Goal: Task Accomplishment & Management: Use online tool/utility

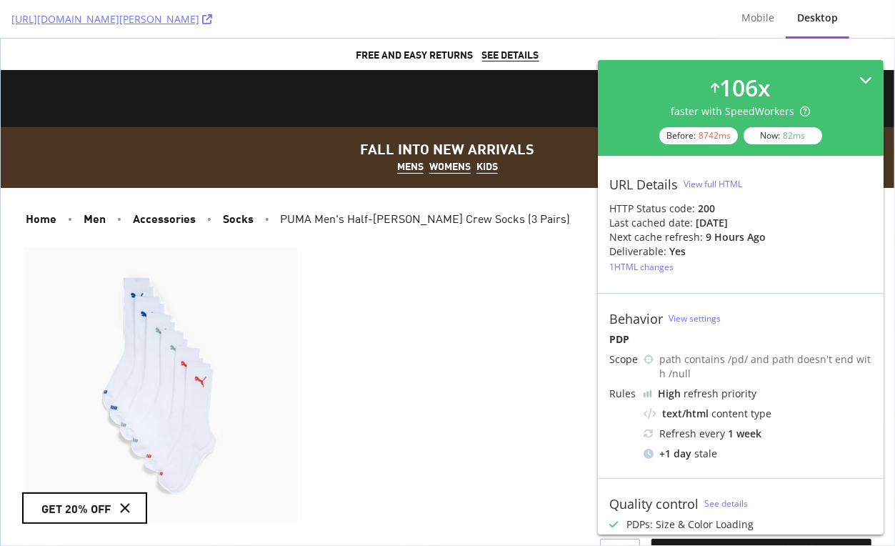
scroll to position [16, 0]
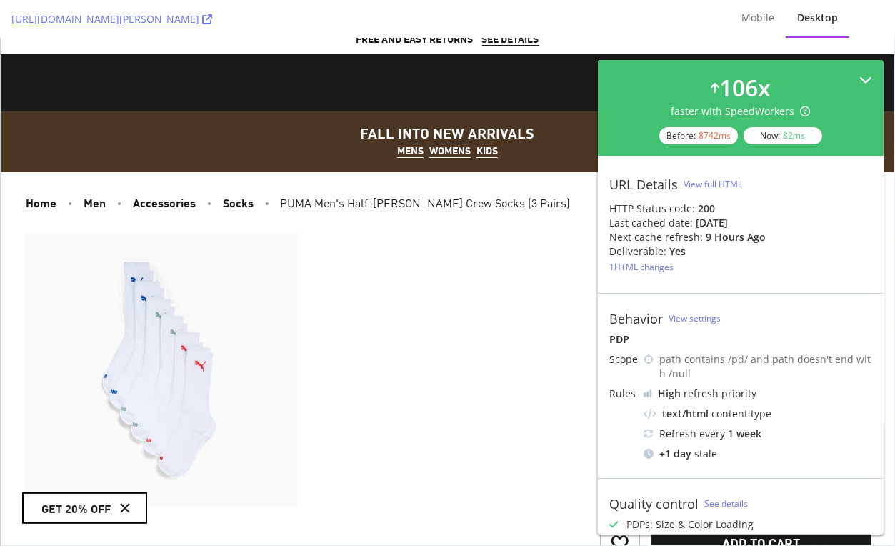
click at [802, 74] on div "106 x faster with SpeedWorkers Before: 8742 ms Now: 82 ms" at bounding box center [740, 107] width 263 height 73
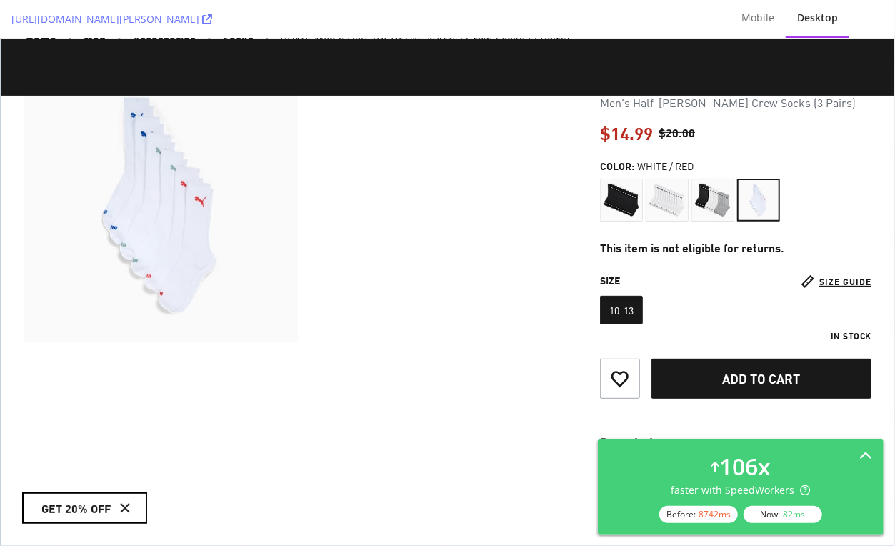
scroll to position [186, 0]
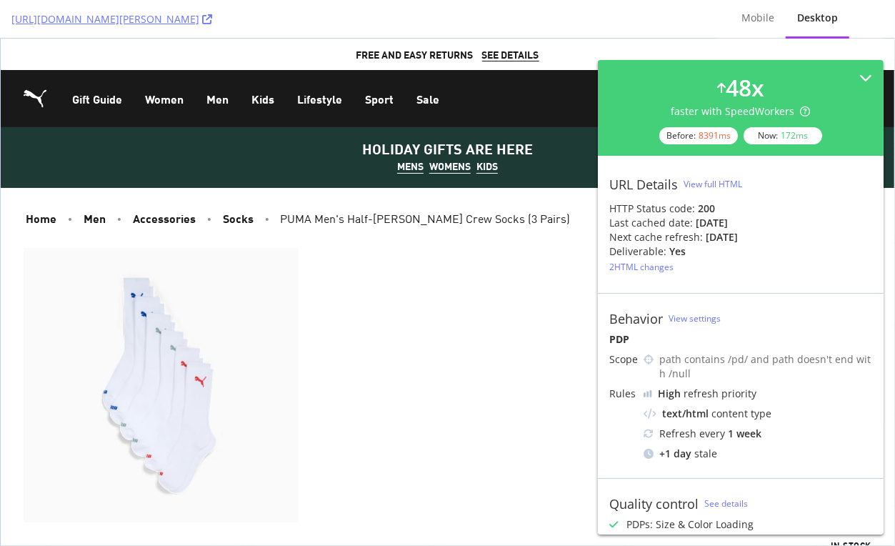
scroll to position [459, 0]
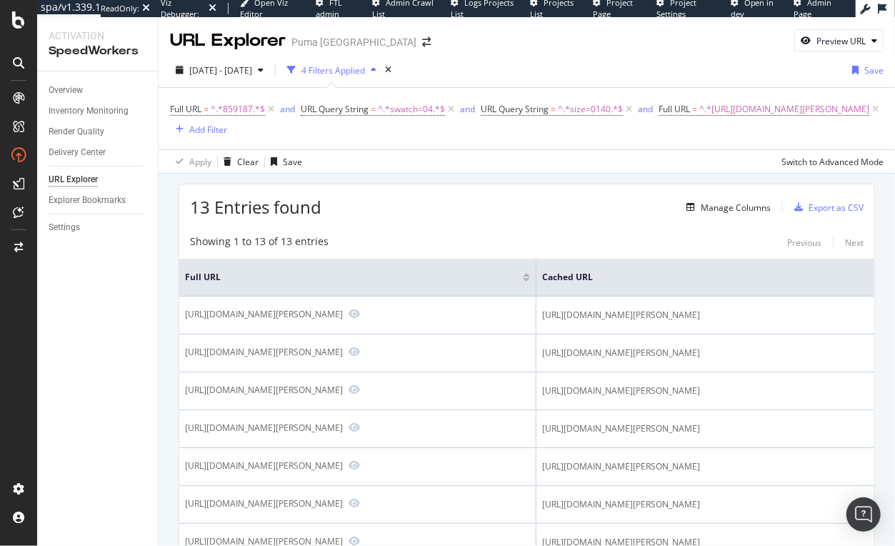
scroll to position [0, 1]
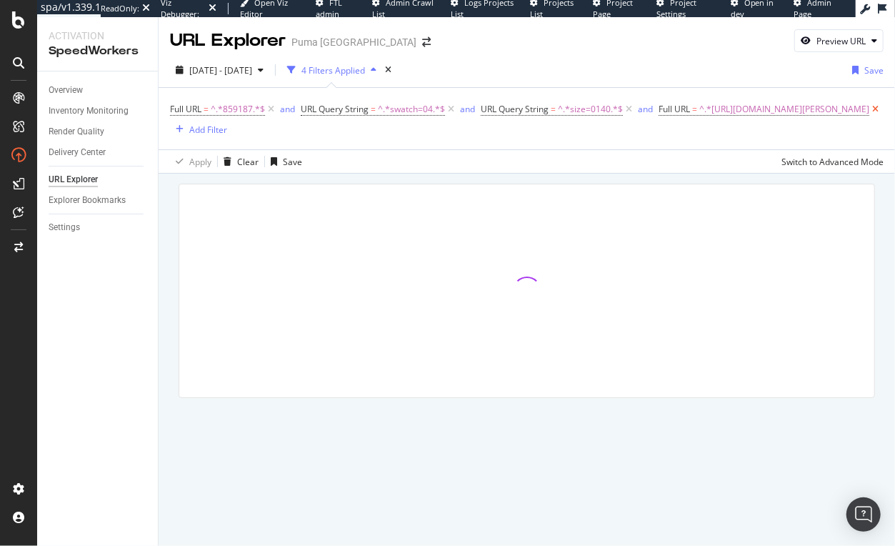
click at [869, 116] on icon at bounding box center [875, 109] width 12 height 14
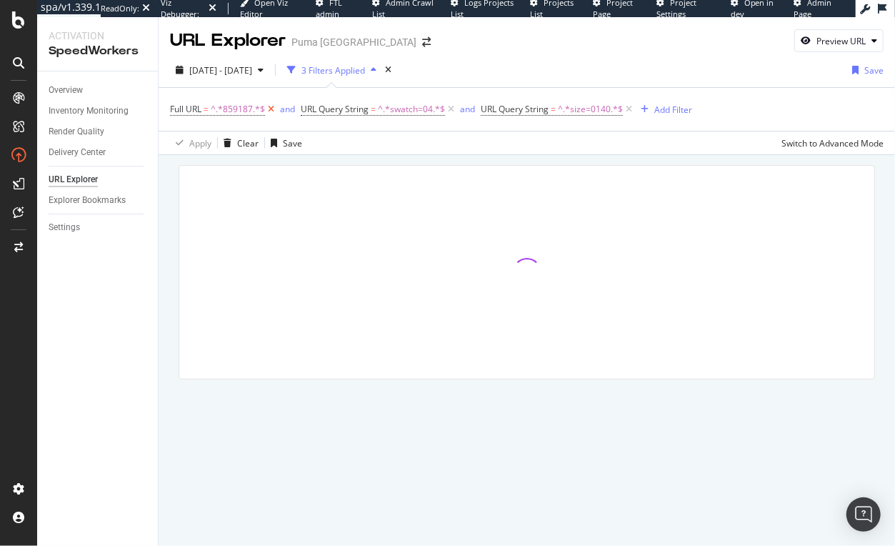
click at [275, 109] on icon at bounding box center [271, 109] width 12 height 14
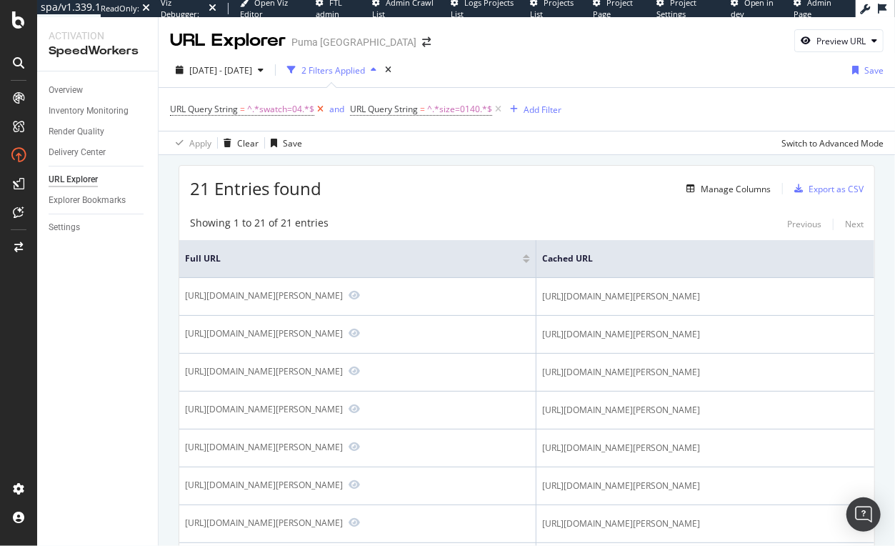
click at [320, 110] on icon at bounding box center [320, 109] width 12 height 14
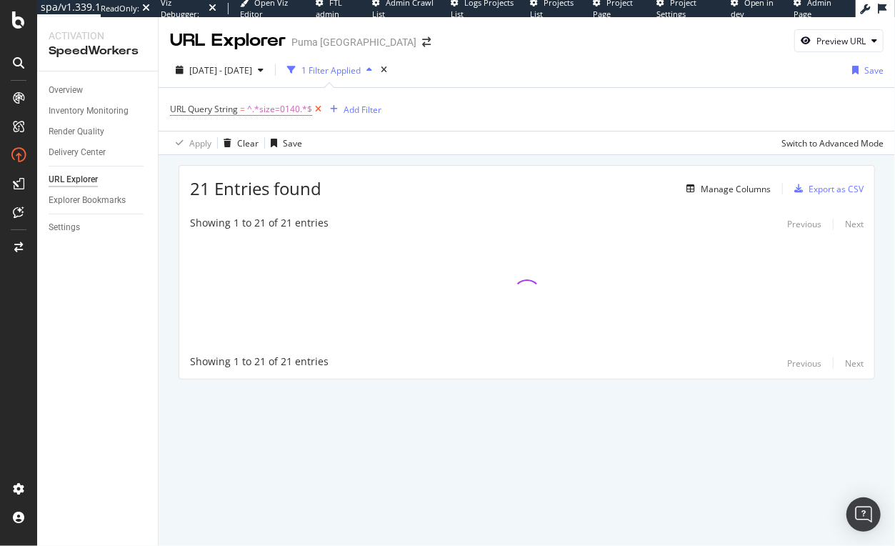
click at [319, 110] on icon at bounding box center [318, 109] width 12 height 14
click at [190, 106] on div "Add Filter" at bounding box center [208, 110] width 38 height 12
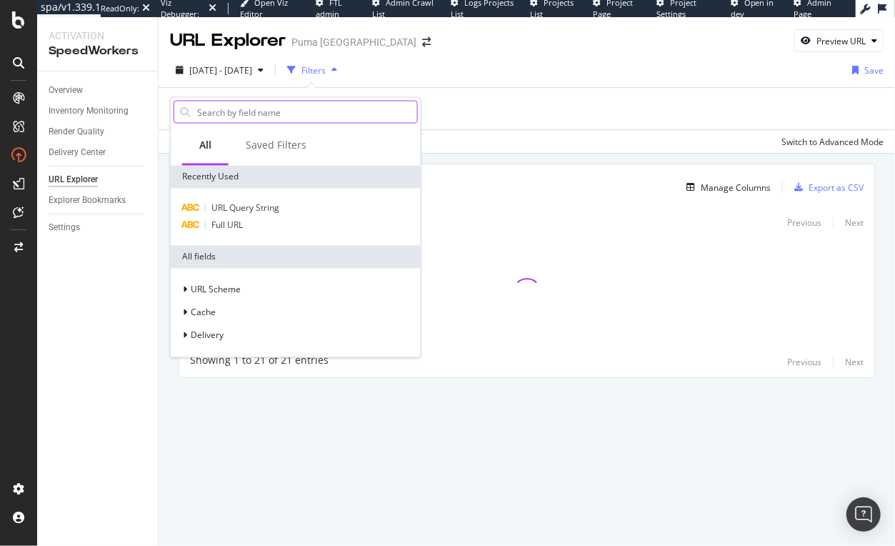
click at [266, 101] on input "text" at bounding box center [306, 111] width 221 height 21
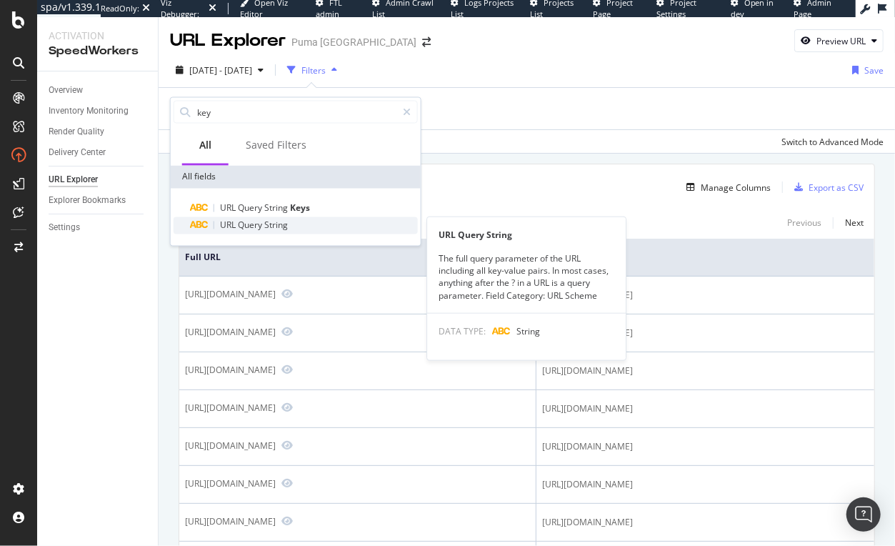
type input "key"
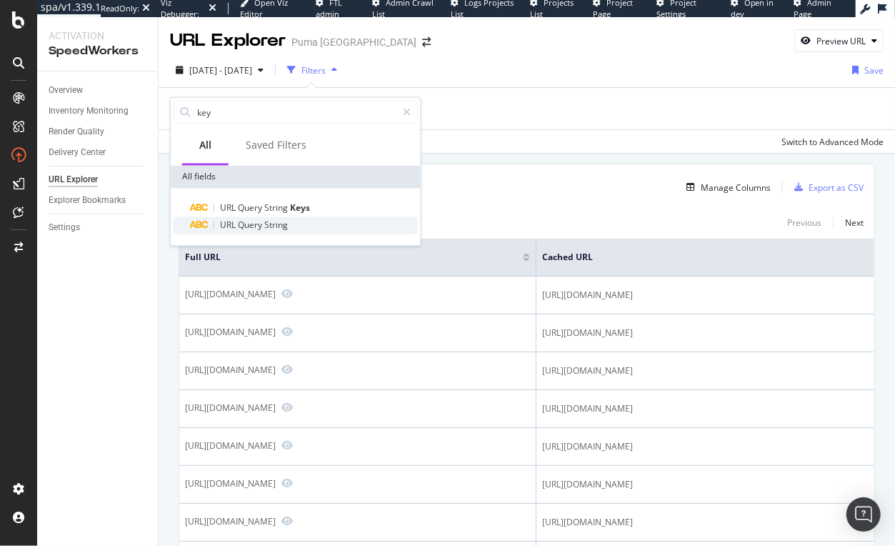
click at [279, 220] on span "String" at bounding box center [276, 225] width 24 height 12
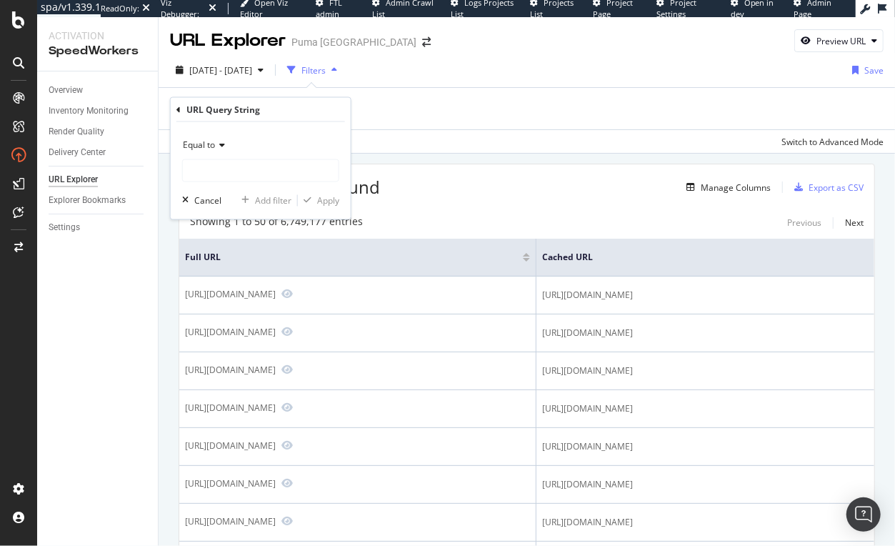
click at [178, 111] on icon at bounding box center [178, 109] width 4 height 9
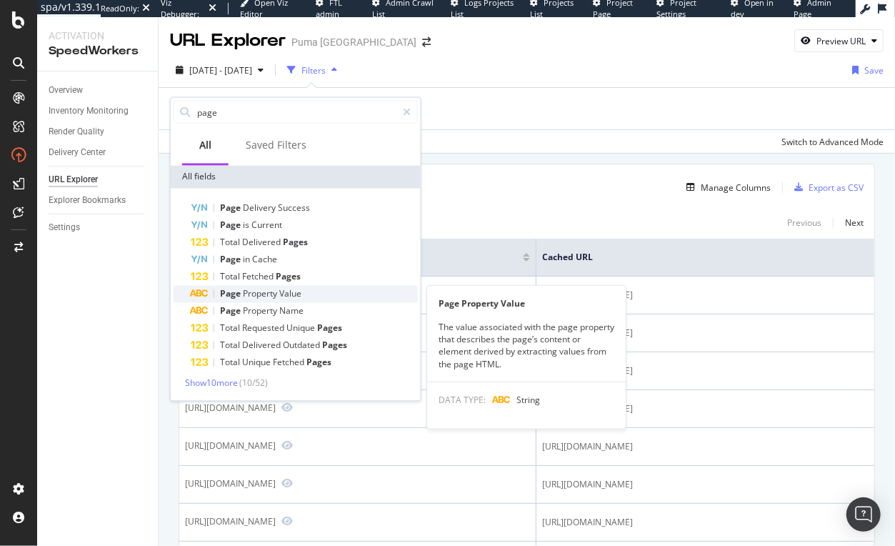
type input "page"
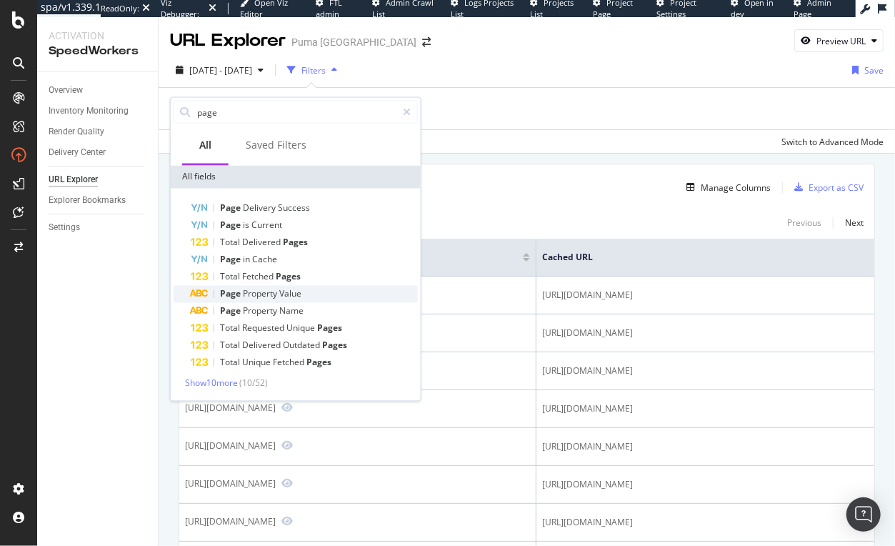
click at [271, 299] on div "Page Property Value" at bounding box center [260, 294] width 81 height 11
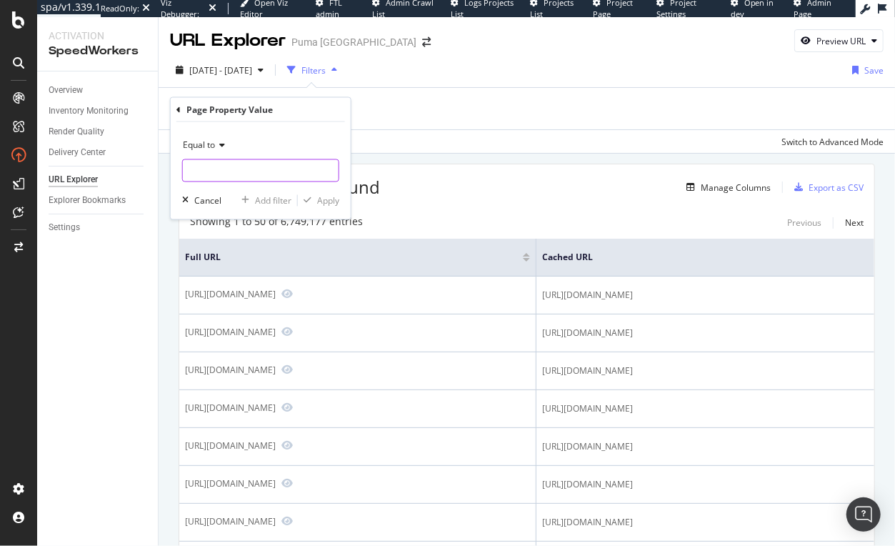
click at [244, 161] on input "text" at bounding box center [261, 170] width 156 height 23
type input "c"
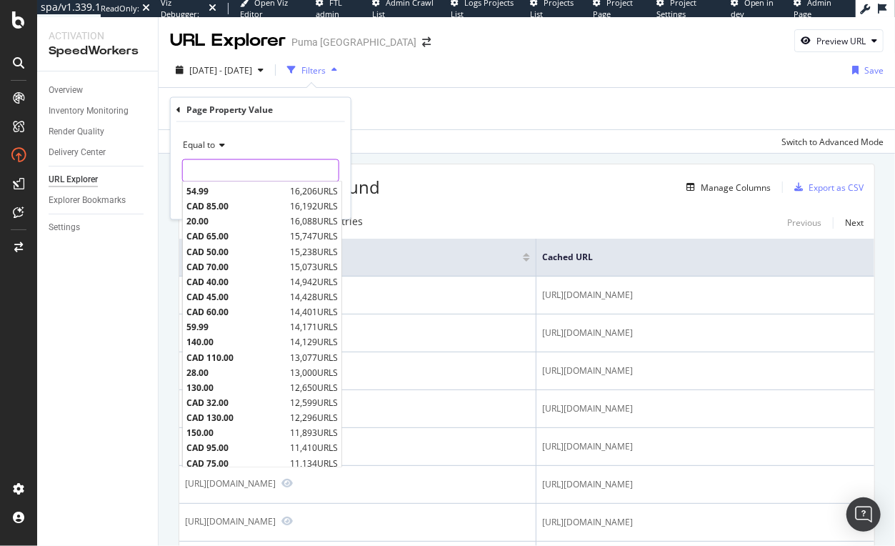
scroll to position [738, 0]
click at [180, 109] on div "Page Property Value" at bounding box center [260, 110] width 169 height 24
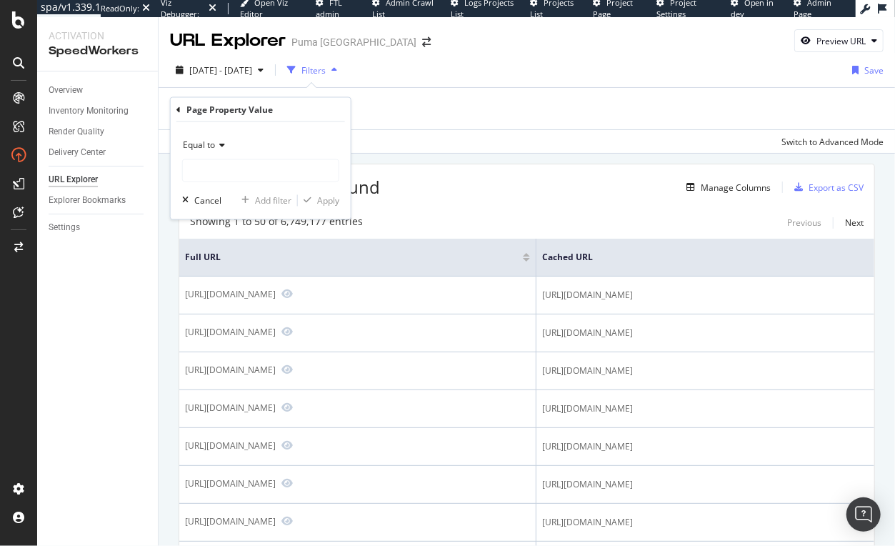
click at [173, 107] on div "Page Property Value Equal to Cancel Add filter Apply" at bounding box center [261, 158] width 180 height 121
click at [178, 107] on icon at bounding box center [178, 109] width 4 height 9
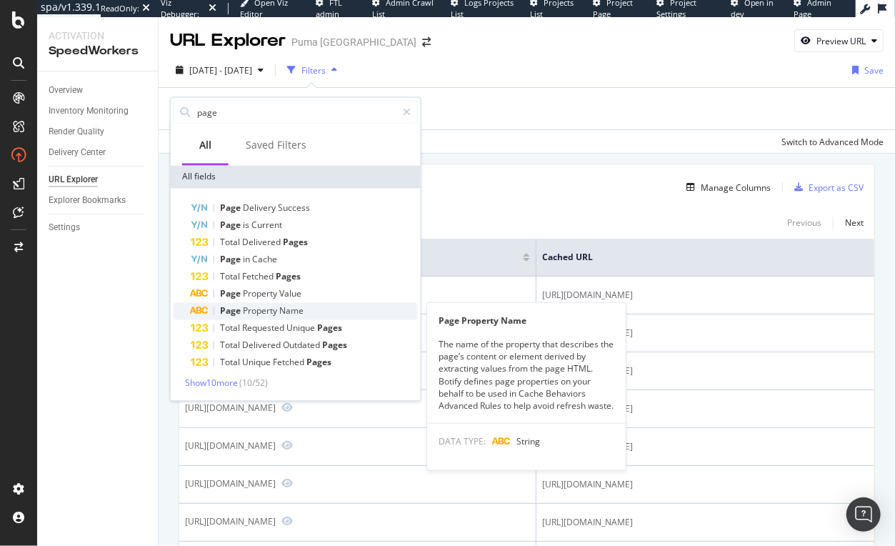
click at [297, 311] on span "Name" at bounding box center [291, 311] width 24 height 12
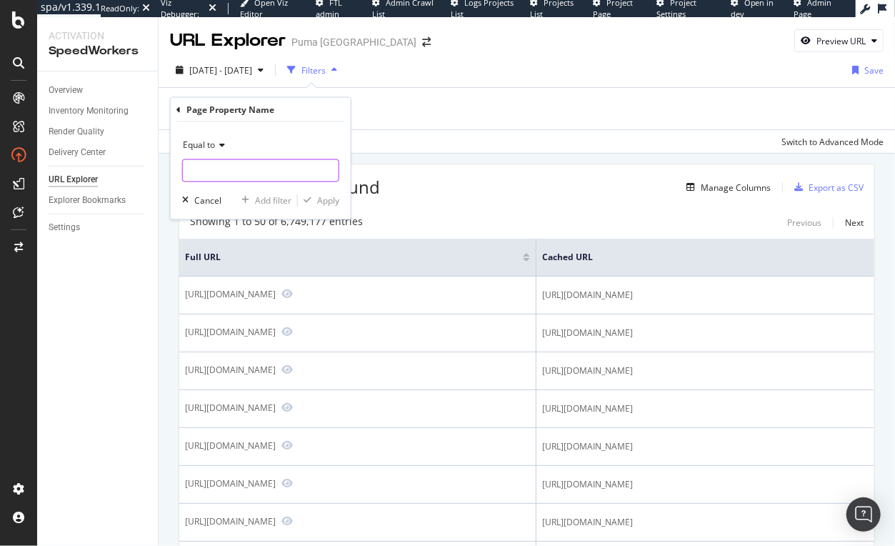
click at [254, 166] on input "text" at bounding box center [261, 170] width 156 height 23
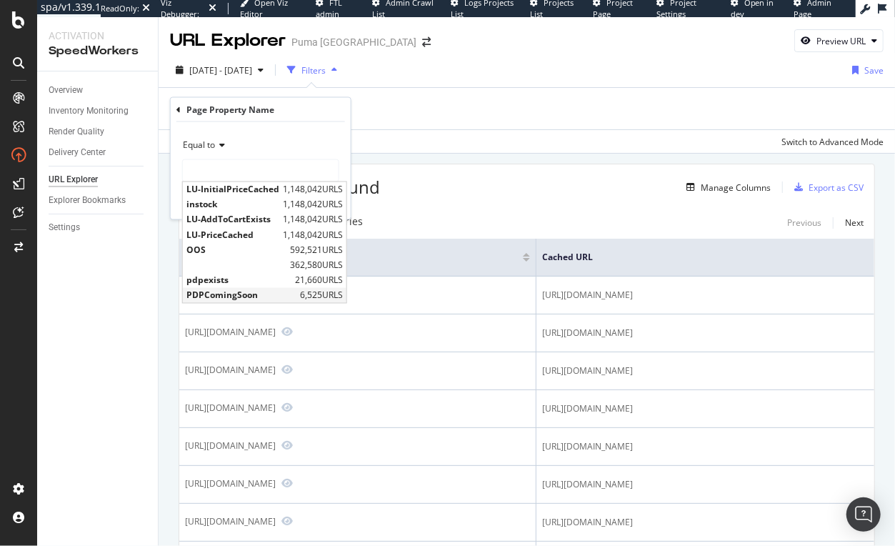
click at [237, 289] on span "PDPComingSoon" at bounding box center [241, 295] width 110 height 12
type input "PDPComingSoon"
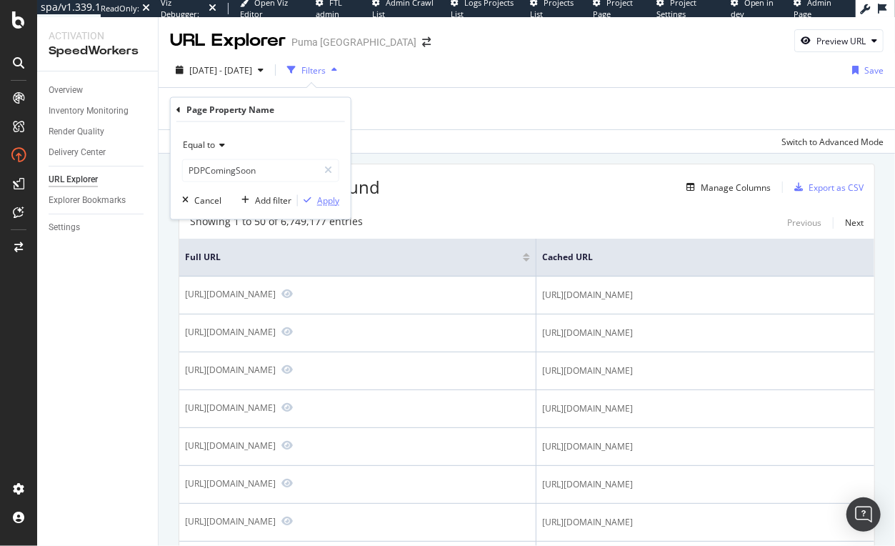
click at [324, 202] on div "Apply" at bounding box center [328, 200] width 22 height 12
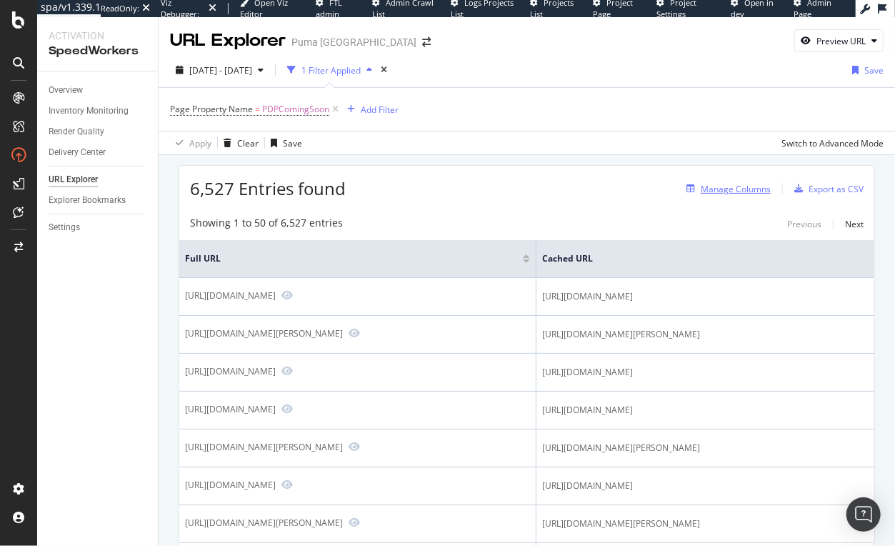
click at [739, 193] on div "Manage Columns" at bounding box center [736, 189] width 70 height 12
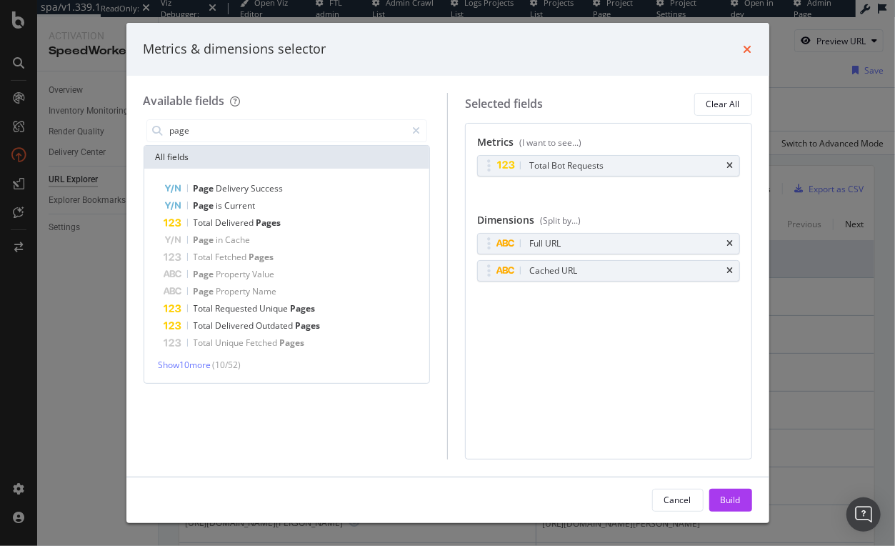
type input "page"
click at [746, 44] on icon "times" at bounding box center [747, 49] width 9 height 11
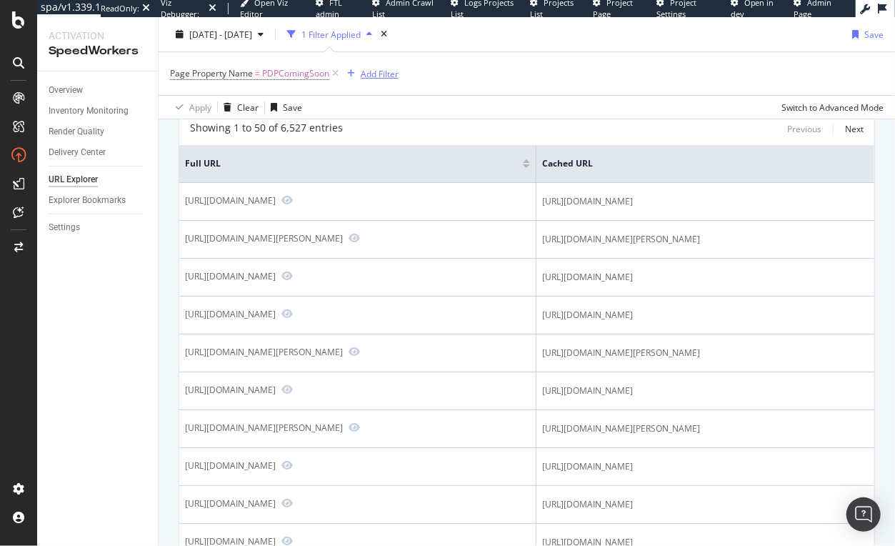
click at [378, 77] on div "Add Filter" at bounding box center [380, 73] width 38 height 12
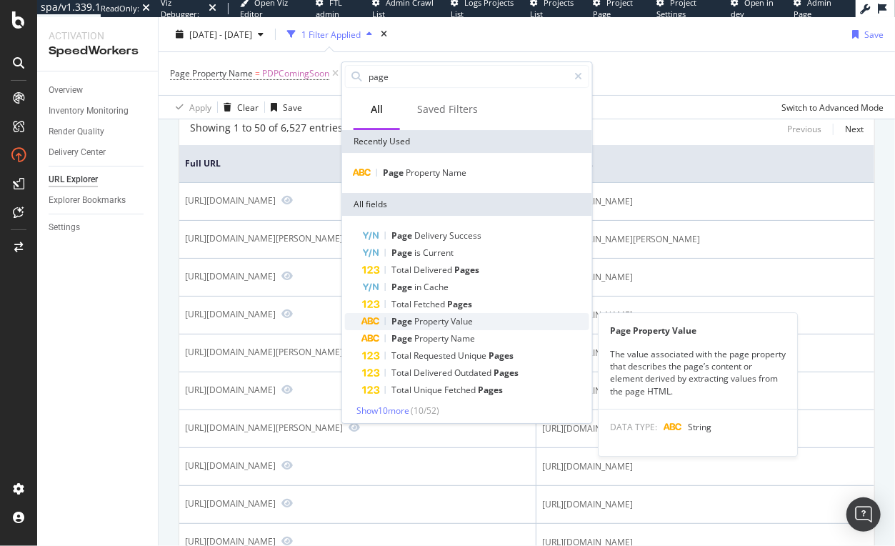
click at [436, 321] on span "Property" at bounding box center [432, 321] width 36 height 12
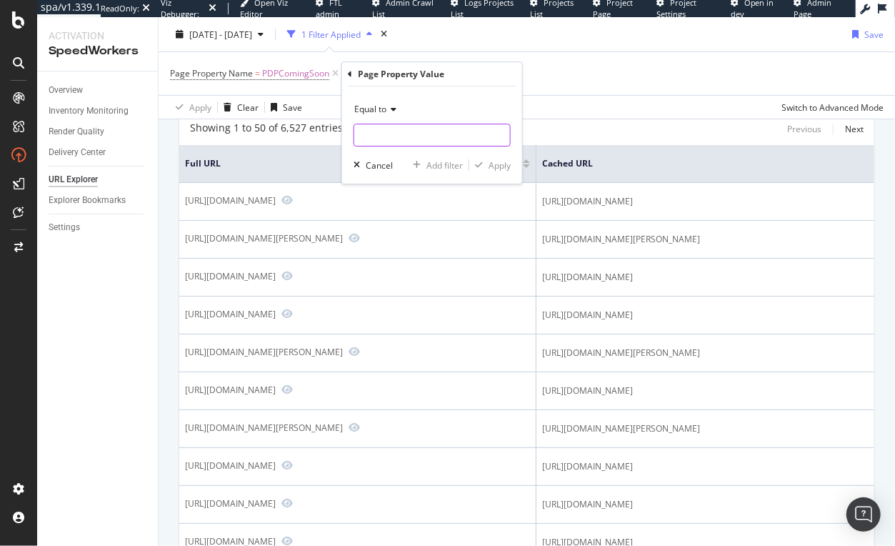
click at [434, 138] on input "text" at bounding box center [432, 135] width 156 height 23
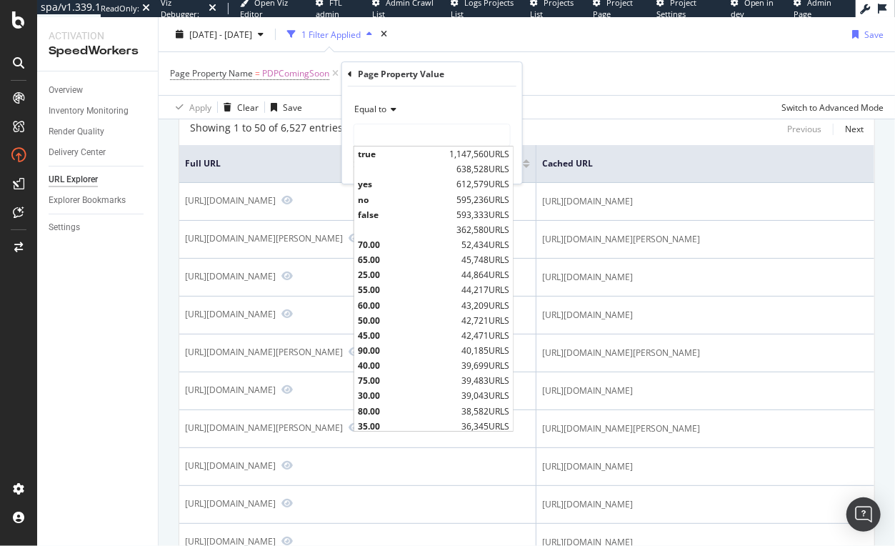
click at [618, 41] on div "2025 Sep. 12th - Oct. 9th 1 Filter Applied Save" at bounding box center [527, 37] width 736 height 29
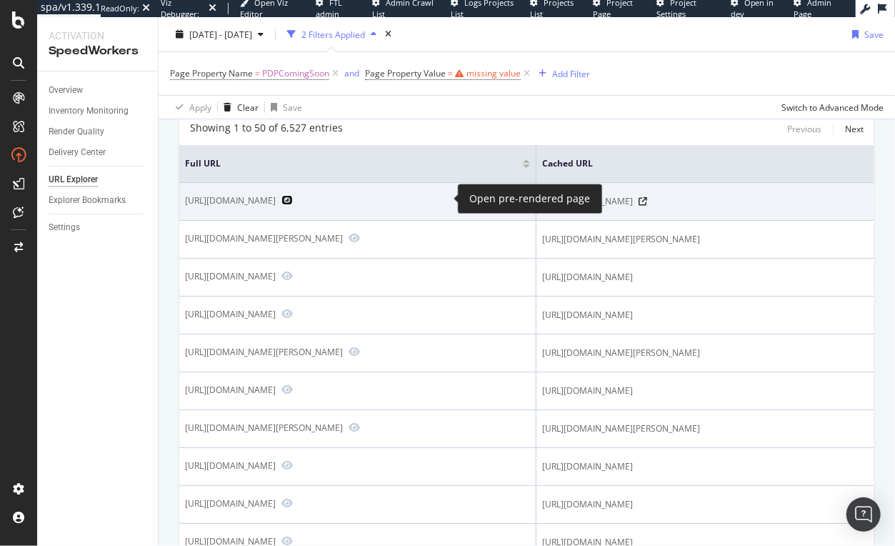
click at [293, 195] on icon "Preview https://us.puma.com/us/en/pd/hali-1-basketball-shoes/313450" at bounding box center [286, 200] width 11 height 10
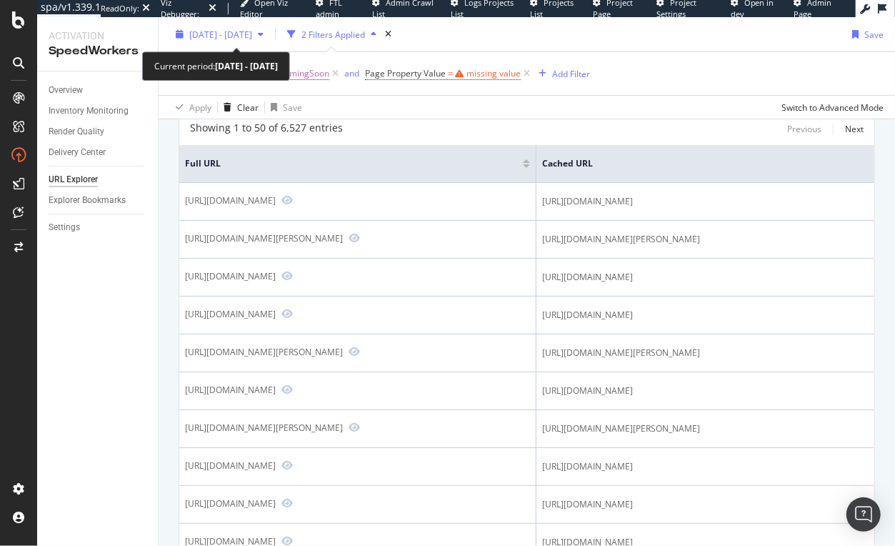
click at [250, 38] on span "2025 Sep. 12th - Oct. 9th" at bounding box center [220, 34] width 63 height 12
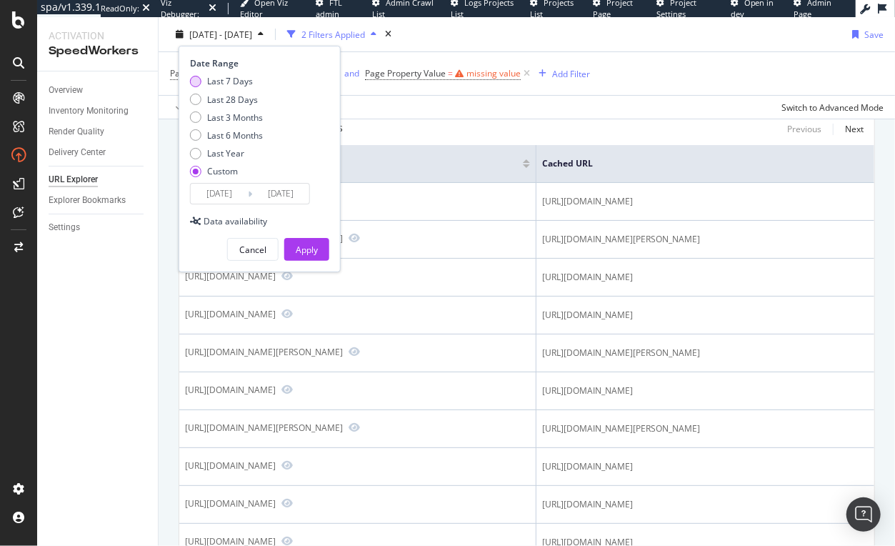
click at [226, 81] on div "Last 7 Days" at bounding box center [230, 81] width 46 height 12
type input "2025/10/04"
type input "2025/10/10"
click at [300, 253] on div "Apply" at bounding box center [307, 250] width 22 height 12
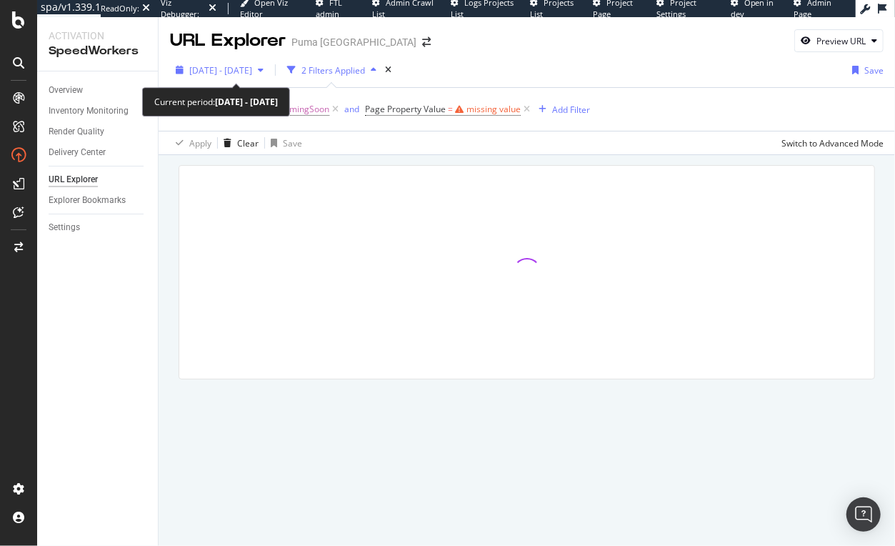
click at [252, 73] on span "2025 Oct. 4th - Oct. 10th" at bounding box center [220, 70] width 63 height 12
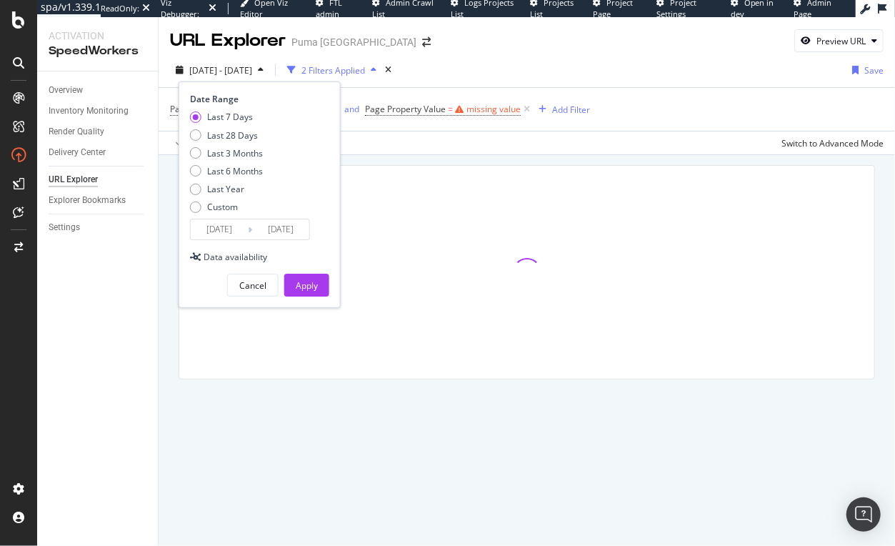
click at [234, 226] on input "2025/10/04" at bounding box center [219, 229] width 57 height 20
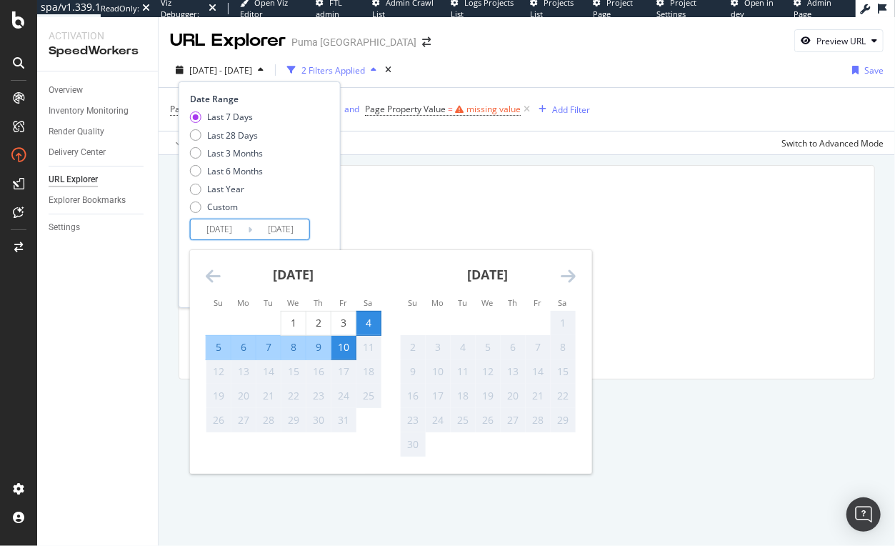
click at [338, 344] on div "10" at bounding box center [343, 347] width 24 height 14
click at [311, 341] on div "9" at bounding box center [318, 347] width 24 height 14
type input "2025/10/09"
click at [312, 342] on div "9" at bounding box center [318, 347] width 24 height 14
type input "2025/10/09"
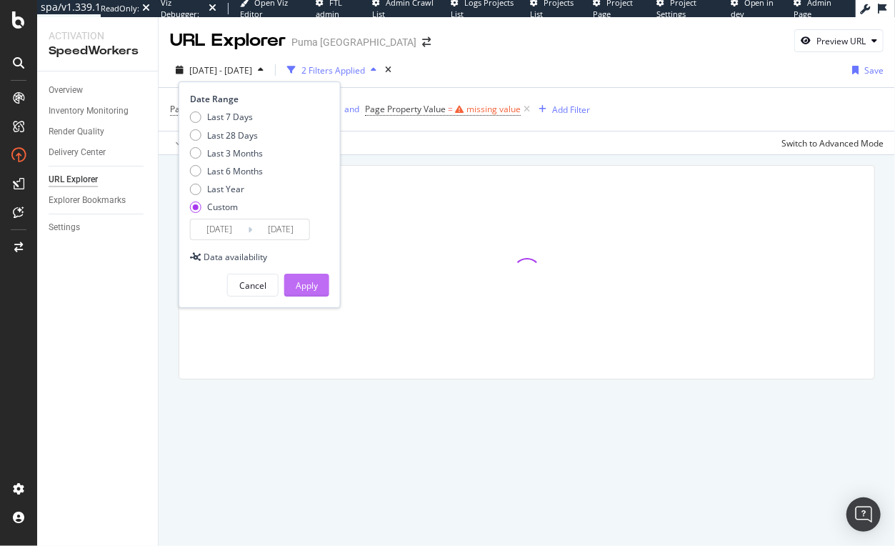
click at [311, 284] on div "Apply" at bounding box center [307, 285] width 22 height 12
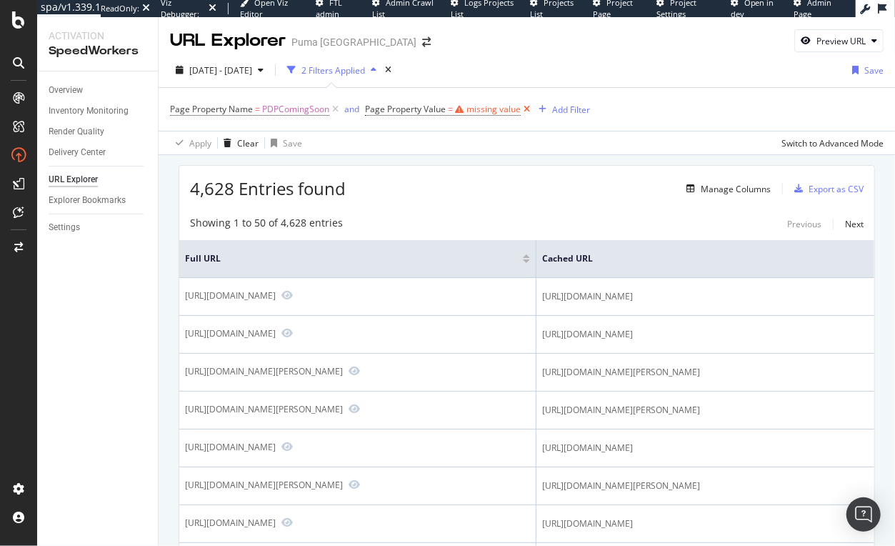
click at [522, 106] on icon at bounding box center [527, 109] width 12 height 14
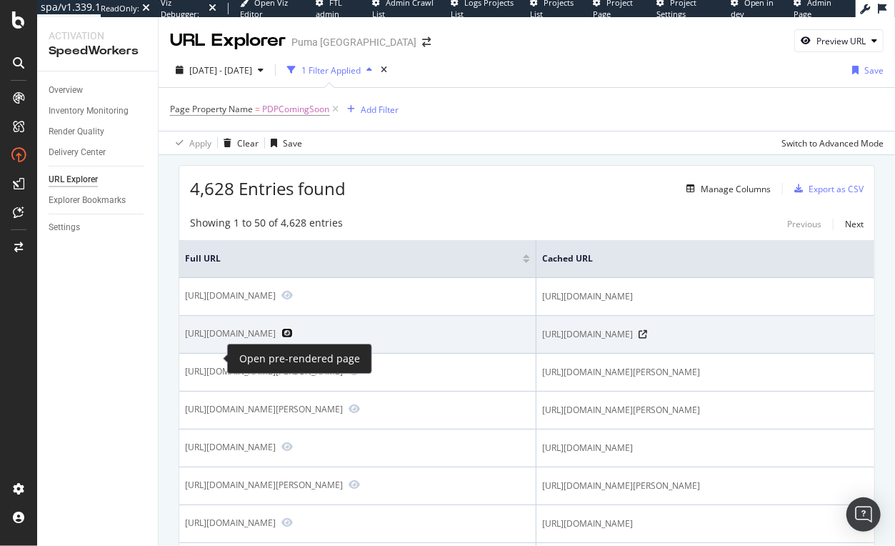
click at [281, 338] on icon "Preview https://us.puma.com/us/en/pd/puma-x-sonic-the-hedgehog-inverse-tails-sn…" at bounding box center [286, 333] width 11 height 10
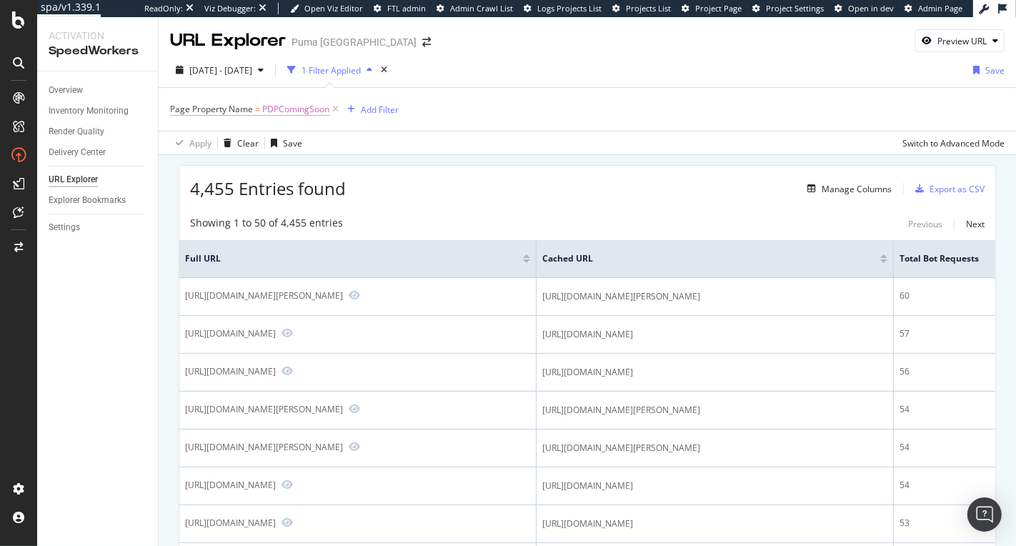
click at [292, 112] on span "PDPComingSoon" at bounding box center [295, 109] width 67 height 20
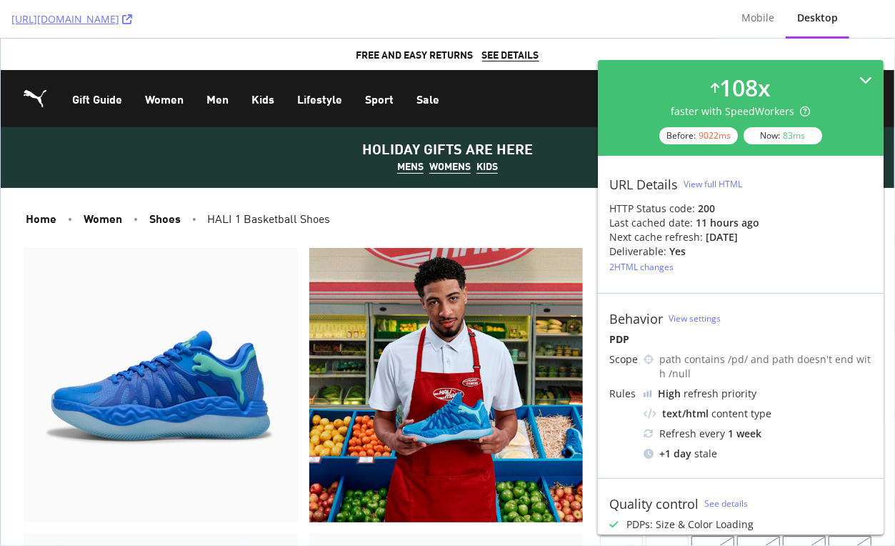
click at [751, 74] on div "108 x" at bounding box center [744, 87] width 51 height 33
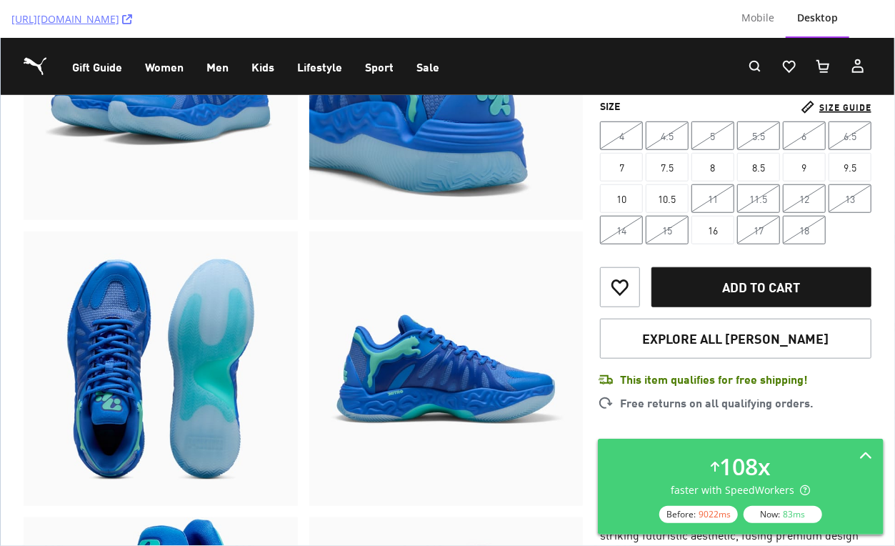
scroll to position [589, 0]
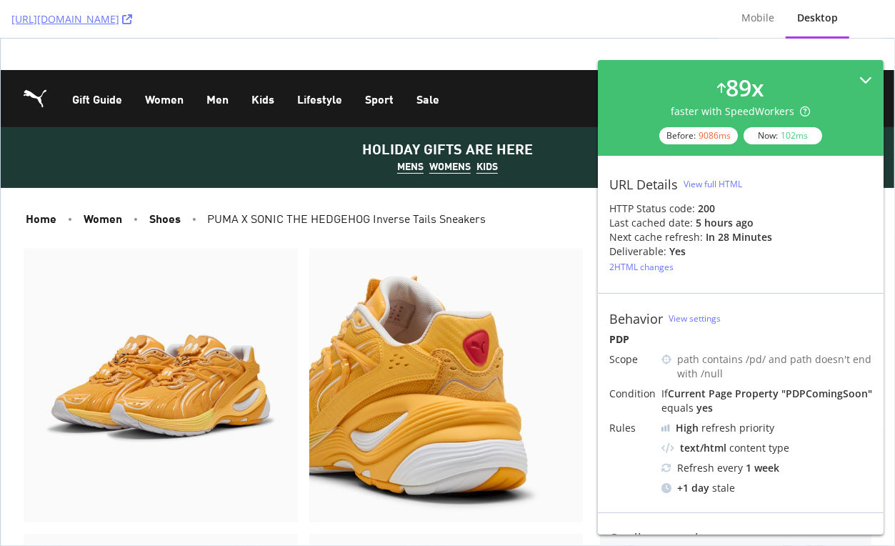
click at [720, 66] on div "89 x faster with SpeedWorkers Before: 9086 ms Now: 102 ms" at bounding box center [741, 108] width 286 height 96
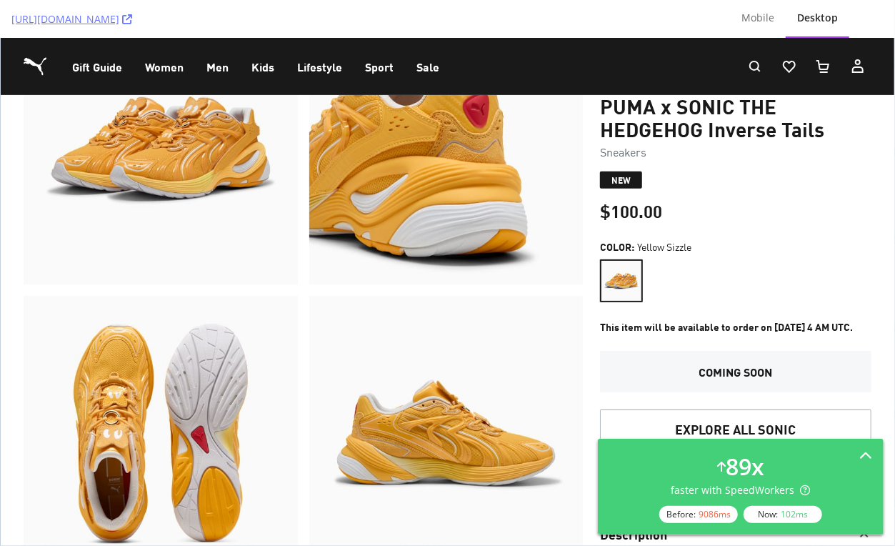
scroll to position [246, 0]
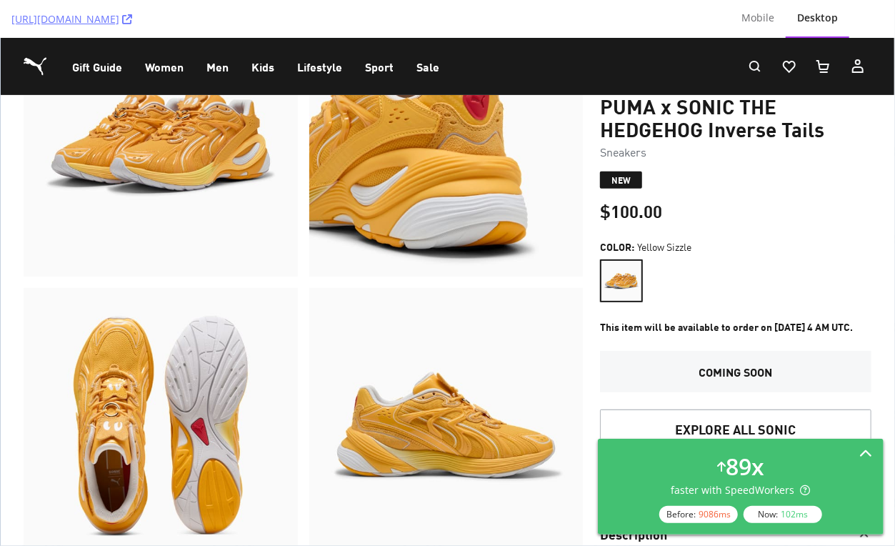
click at [817, 484] on div "89 x faster with SpeedWorkers Before: 9086 ms Now: 102 ms" at bounding box center [740, 486] width 263 height 73
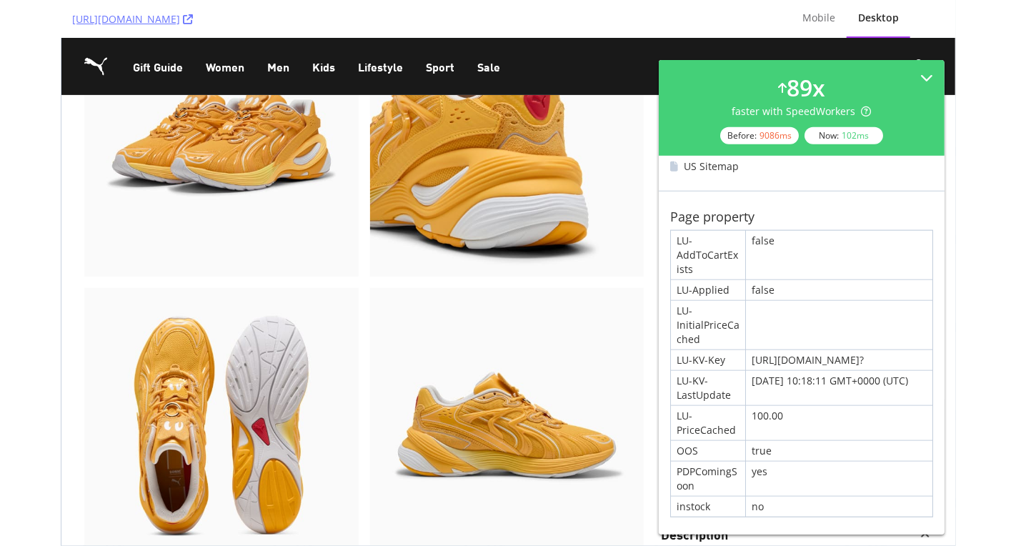
scroll to position [594, 0]
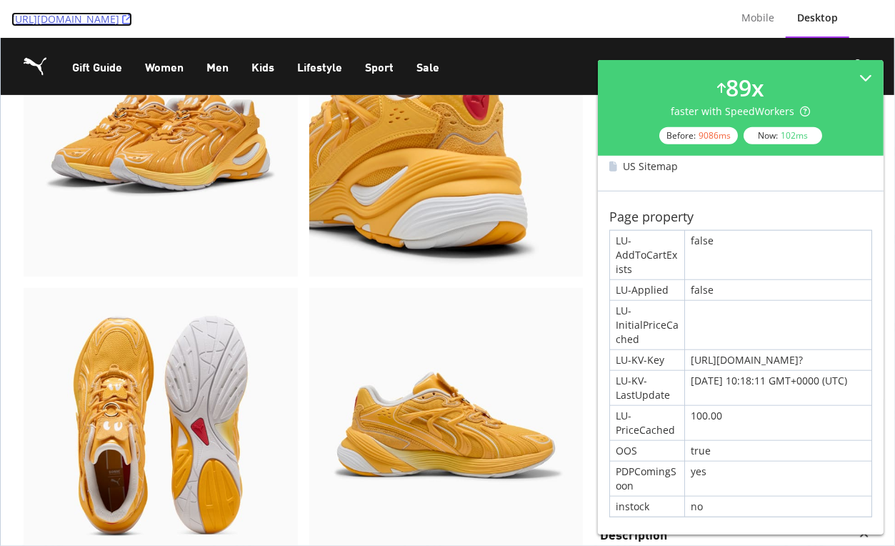
click at [132, 16] on link "https://us.puma.com/us/en/pd/puma-x-sonic-the-hedgehog-inverse-tails-sneakers/4…" at bounding box center [71, 19] width 121 height 14
